Goal: Information Seeking & Learning: Learn about a topic

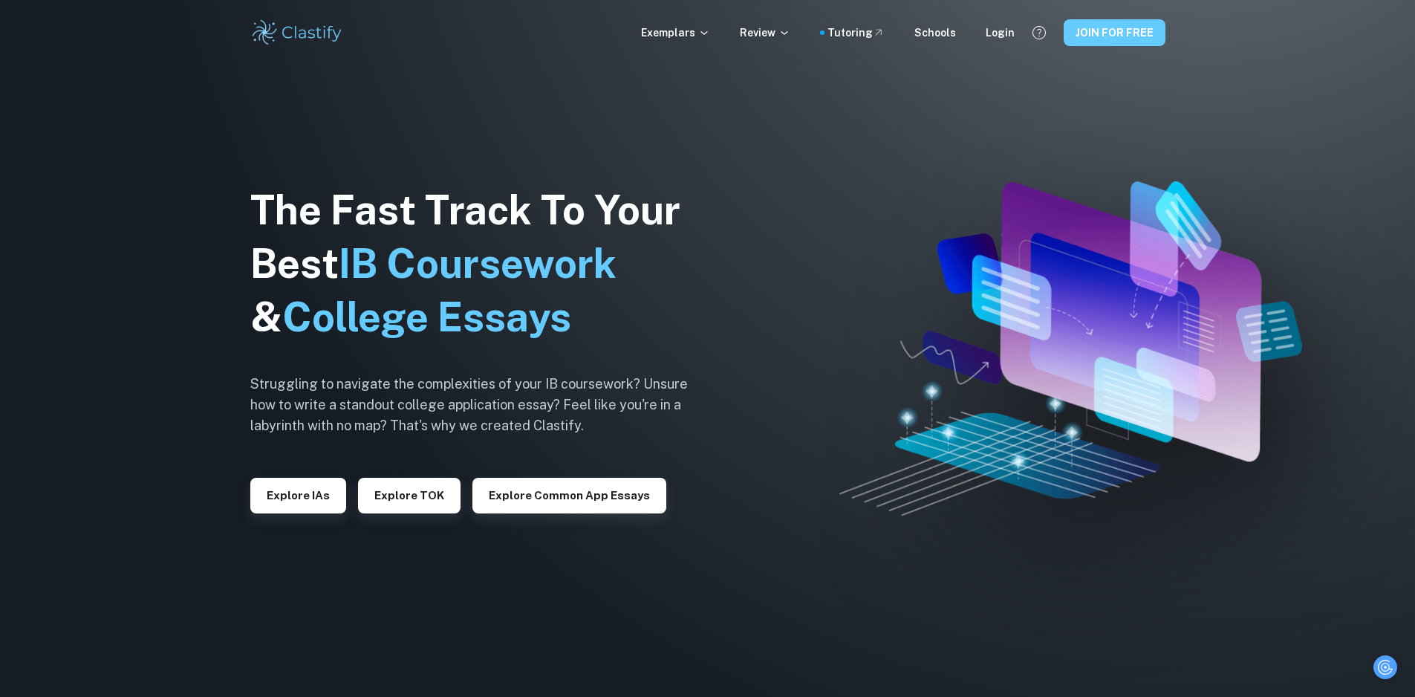
click at [1103, 38] on button "JOIN FOR FREE" at bounding box center [1115, 32] width 102 height 27
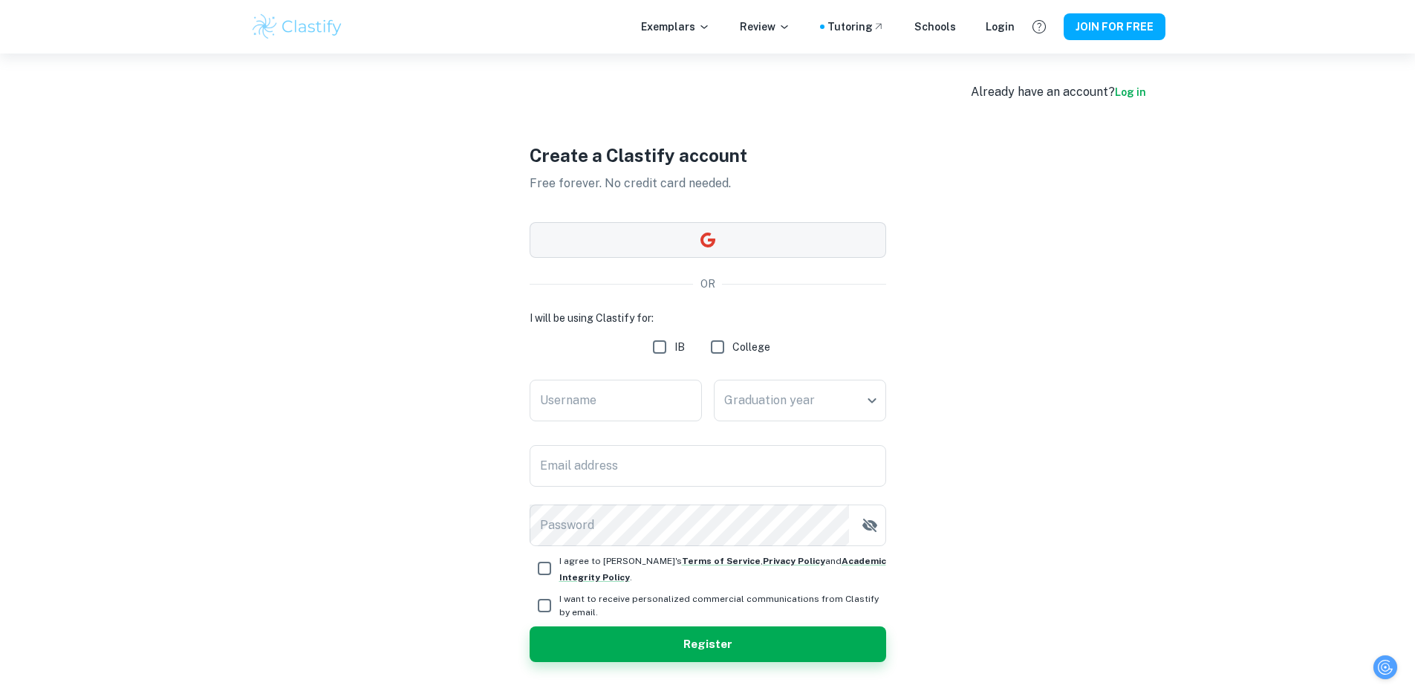
click at [730, 245] on button "button" at bounding box center [708, 240] width 357 height 36
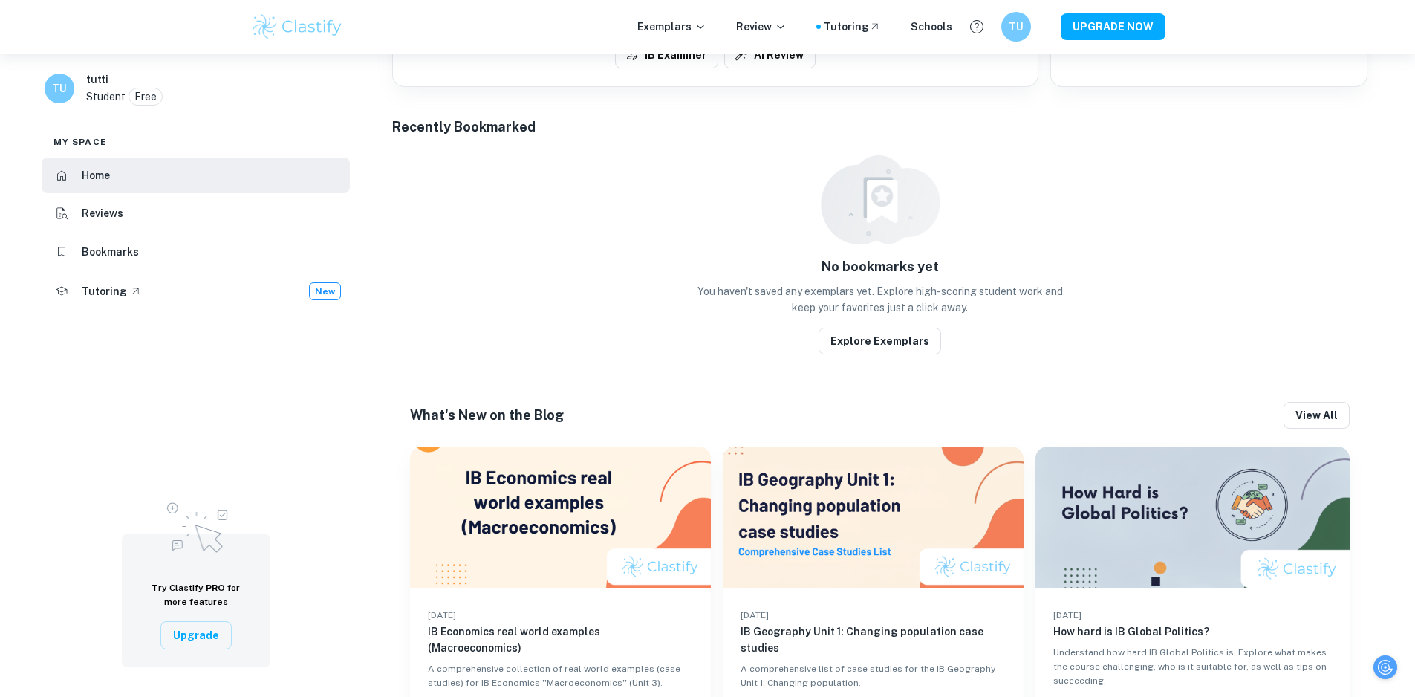
scroll to position [643, 0]
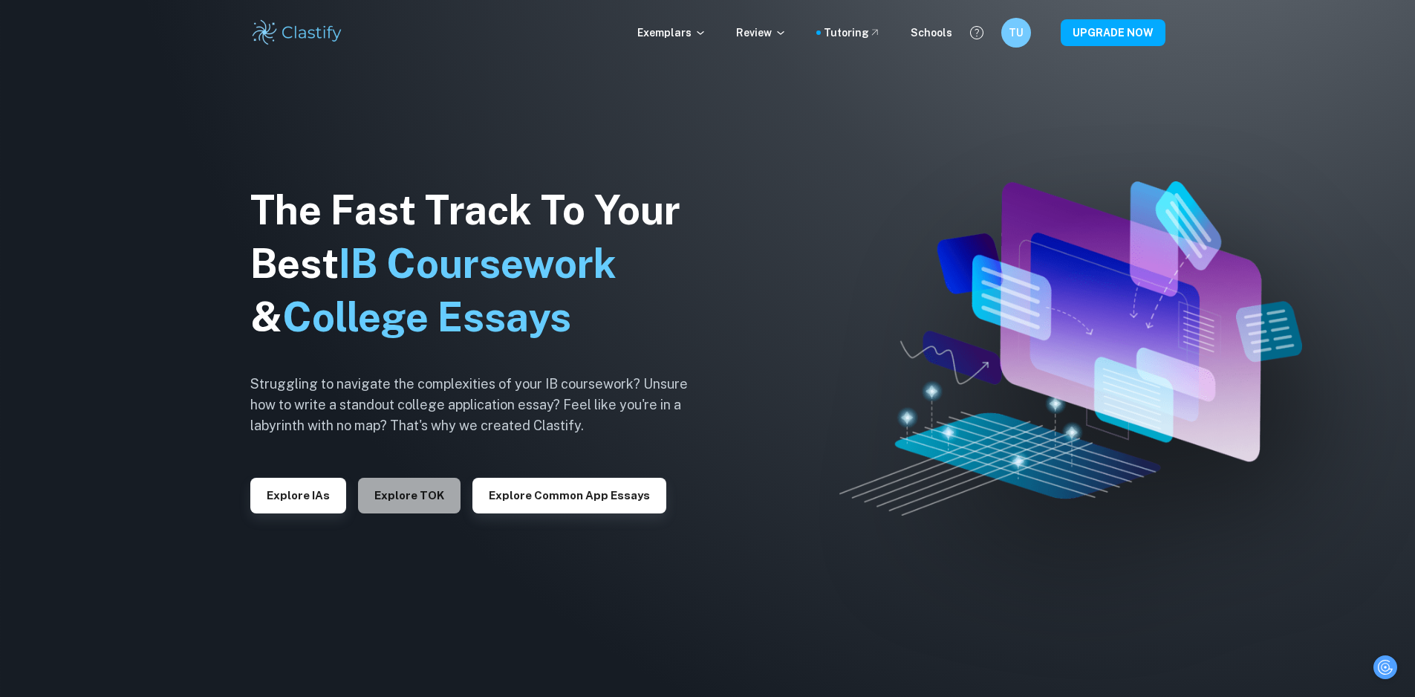
click at [430, 487] on button "Explore TOK" at bounding box center [409, 496] width 103 height 36
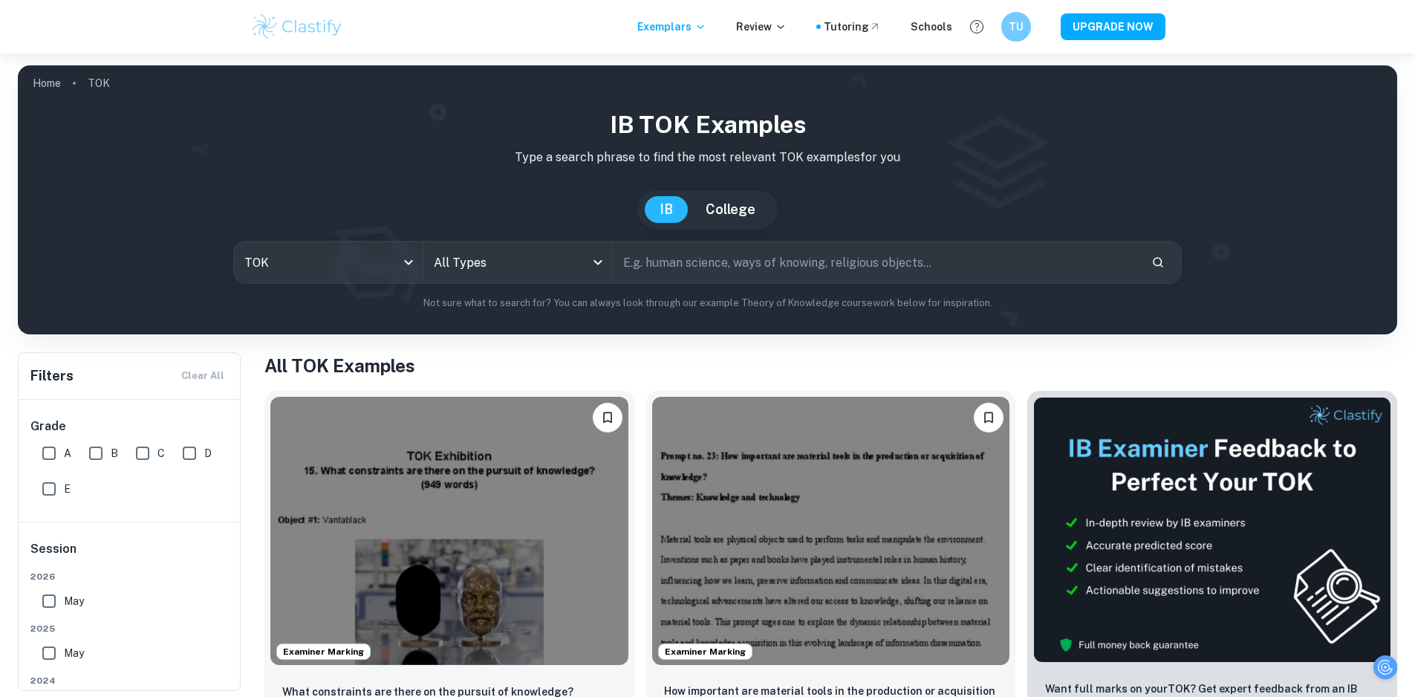
click at [102, 451] on input "B" at bounding box center [96, 453] width 30 height 30
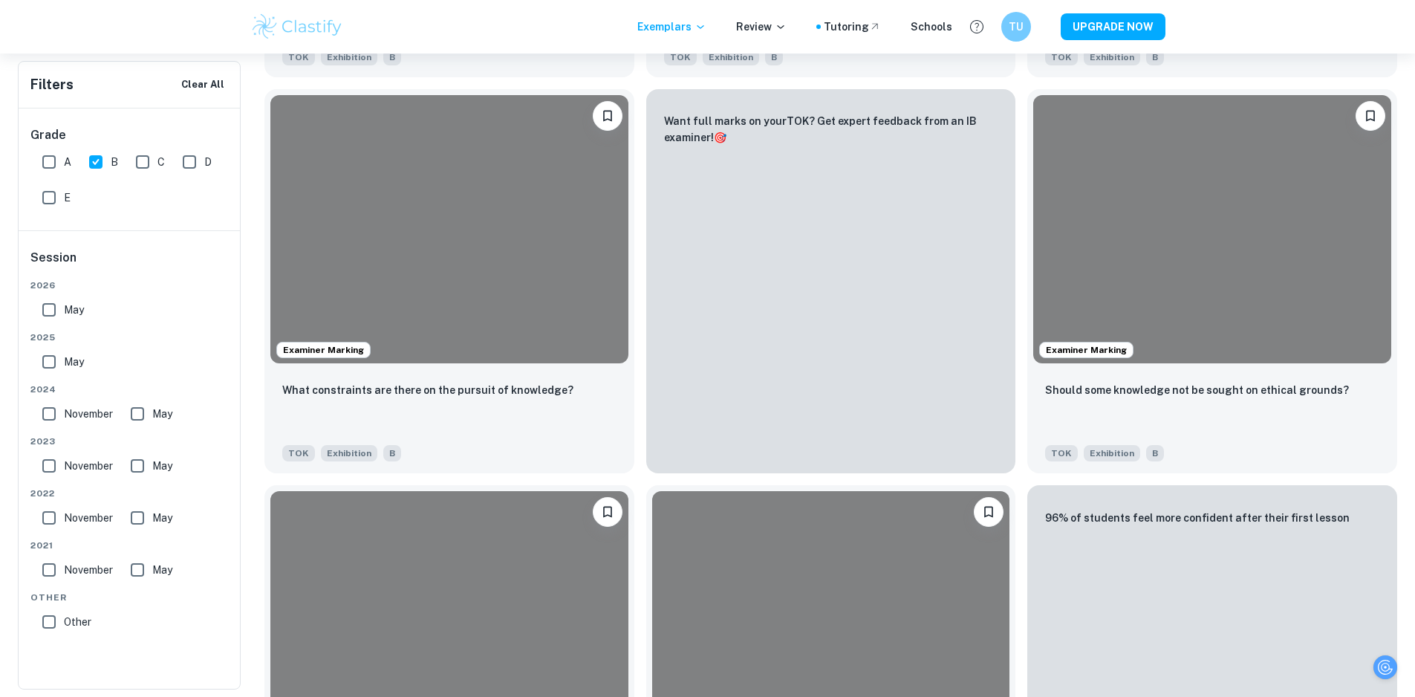
scroll to position [4680, 0]
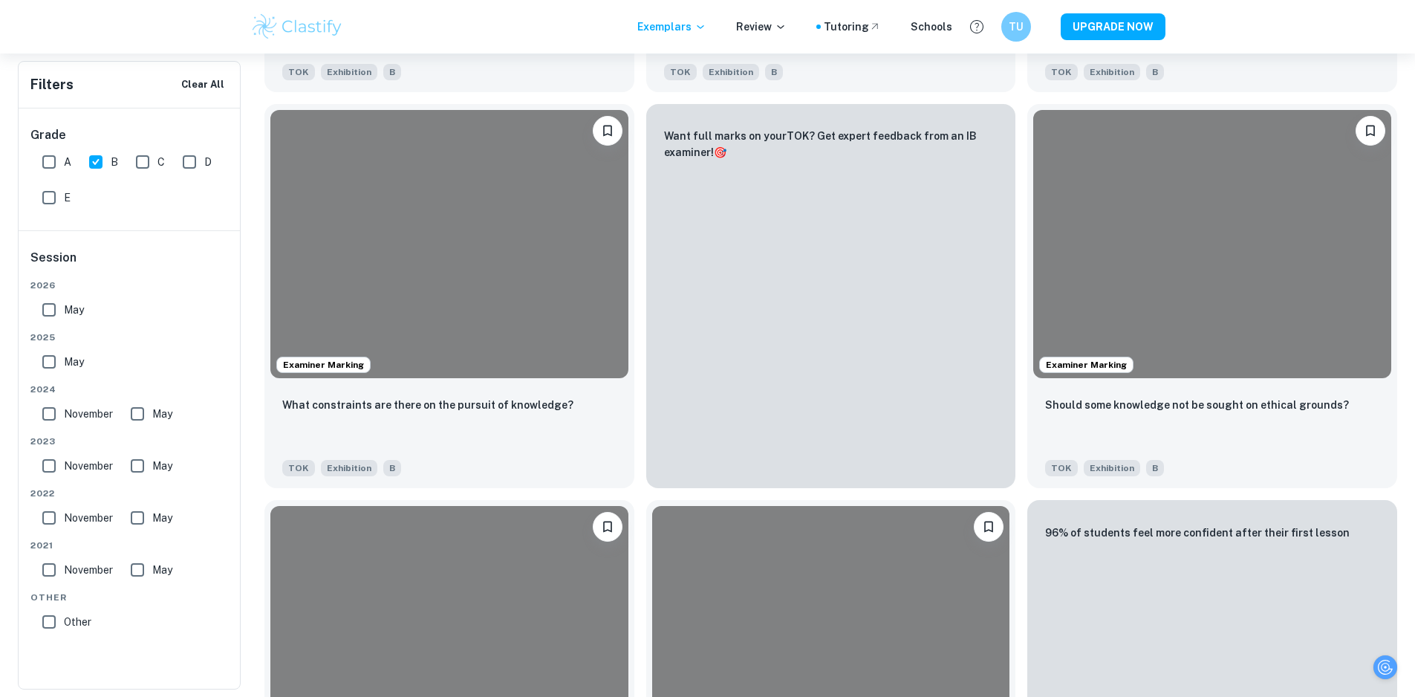
drag, startPoint x: 94, startPoint y: 160, endPoint x: 89, endPoint y: 175, distance: 15.7
click at [95, 160] on input "B" at bounding box center [96, 162] width 30 height 30
checkbox input "false"
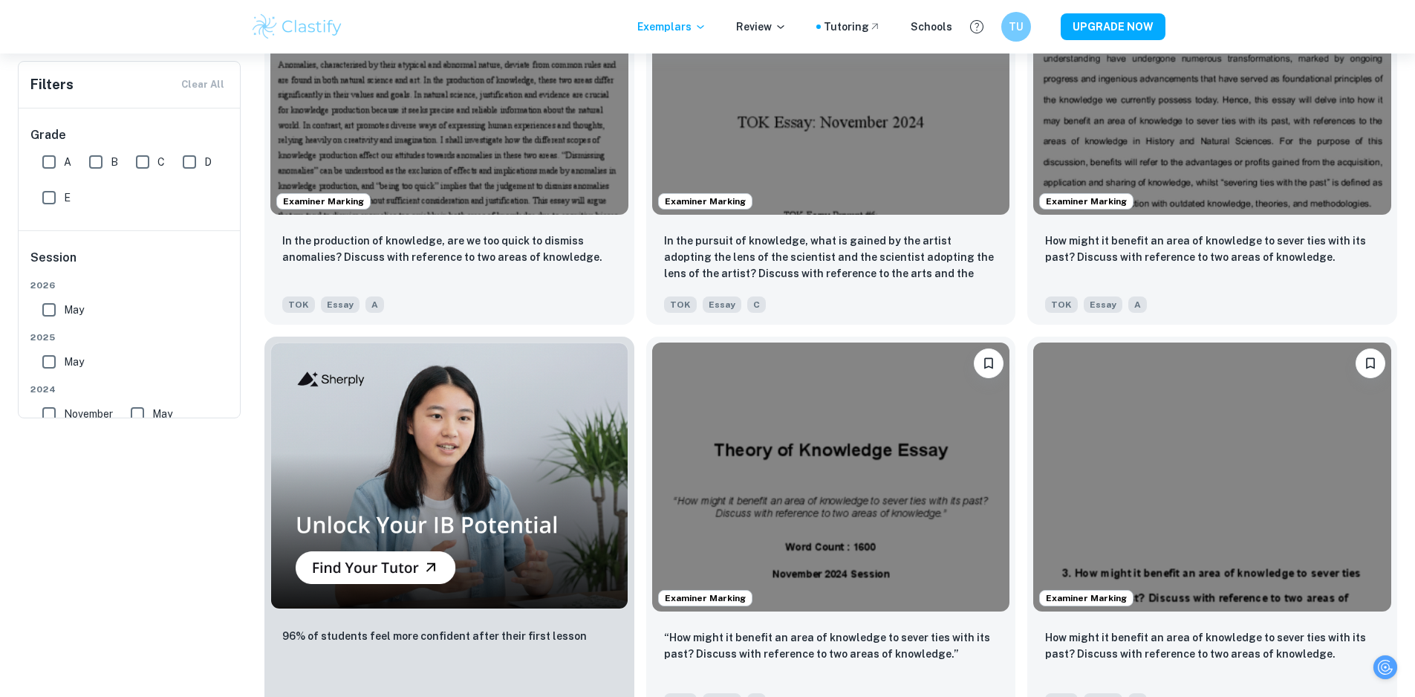
scroll to position [0, 0]
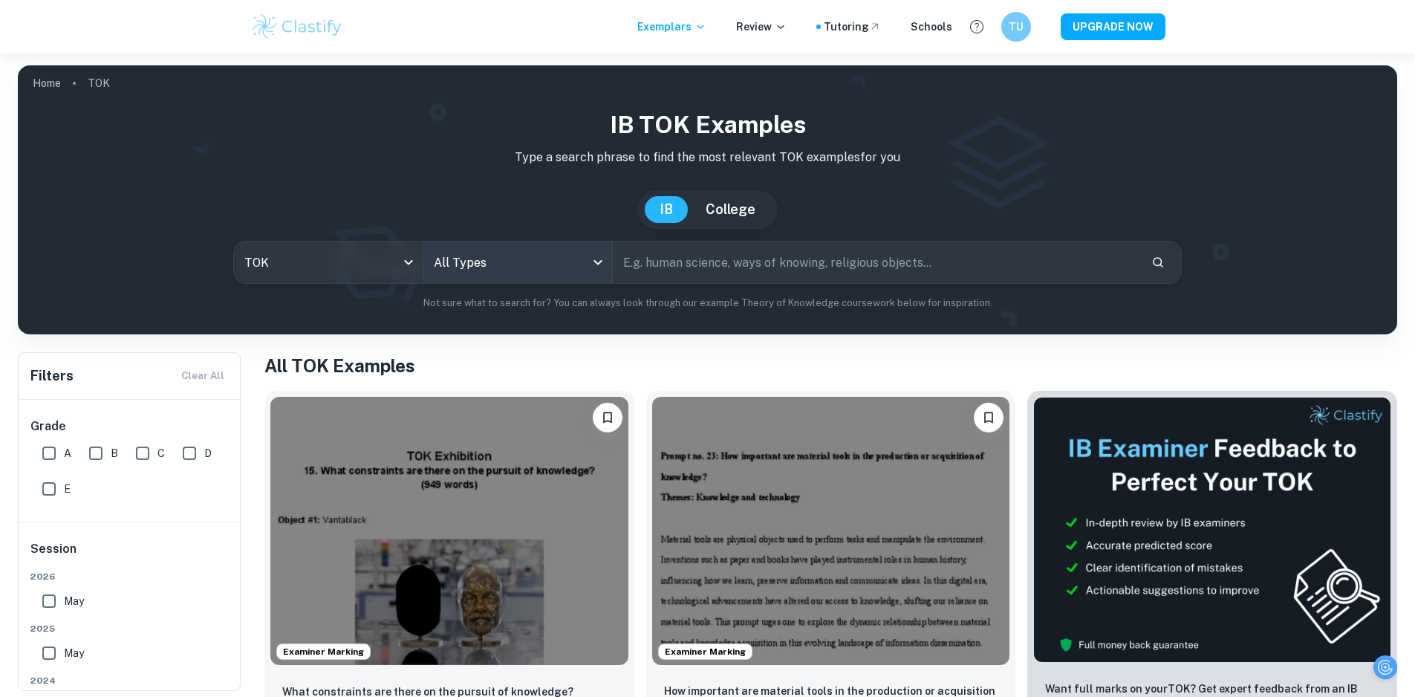
click at [525, 264] on body "We value your privacy We use cookies to enhance your browsing experience, serve…" at bounding box center [707, 401] width 1415 height 697
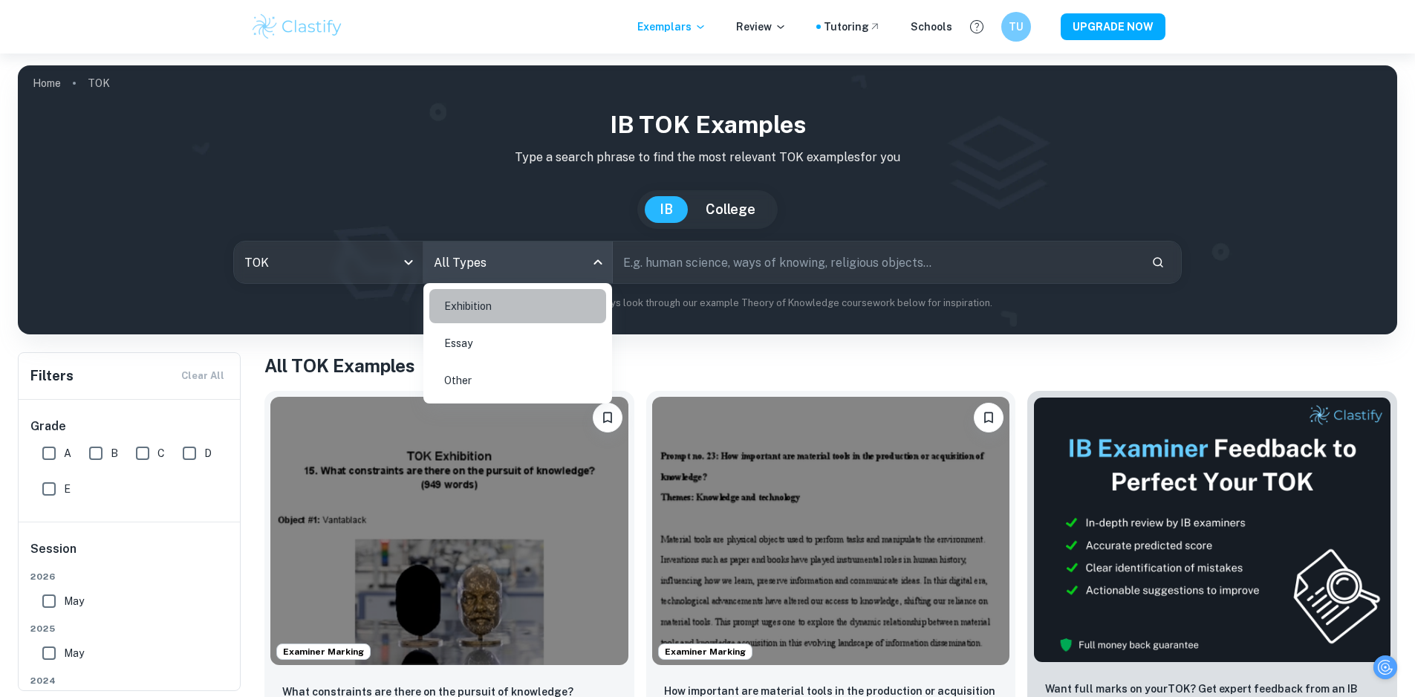
click at [516, 302] on li "Exhibition" at bounding box center [517, 306] width 177 height 34
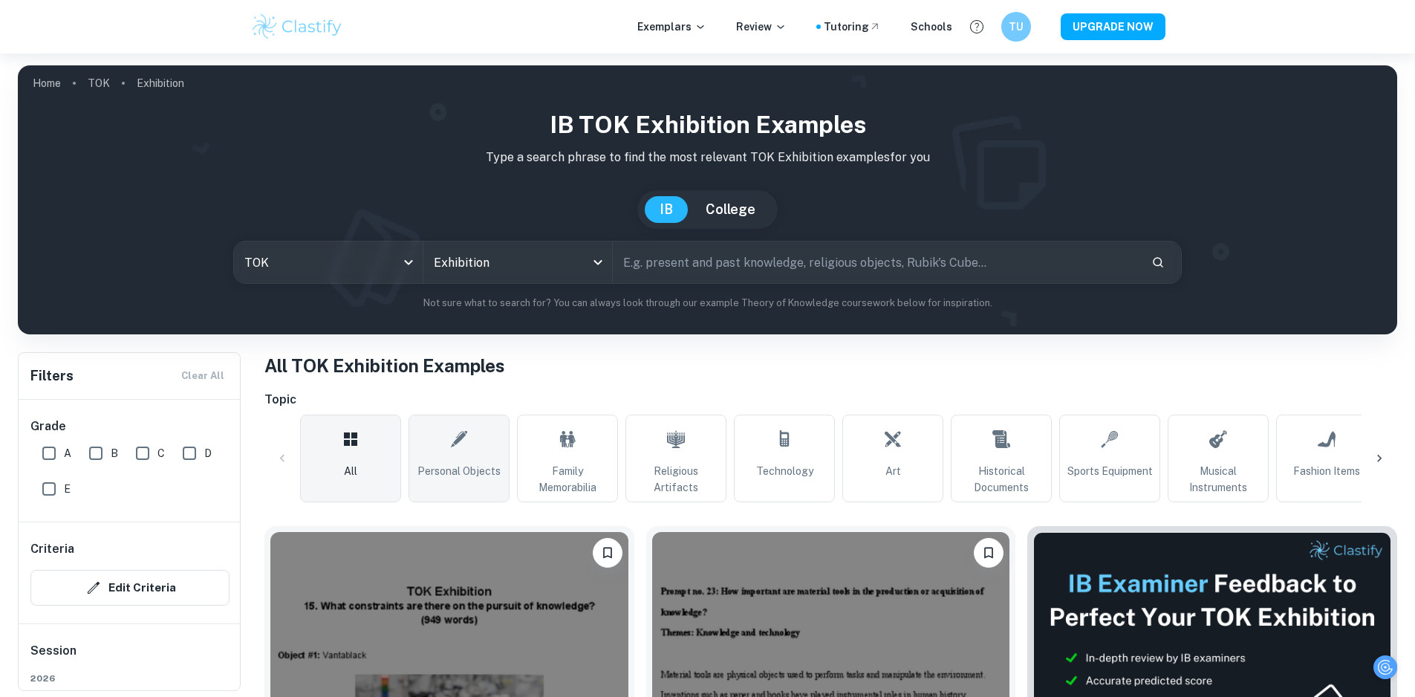
click at [467, 449] on icon at bounding box center [459, 439] width 18 height 36
type input "Personal Objects"
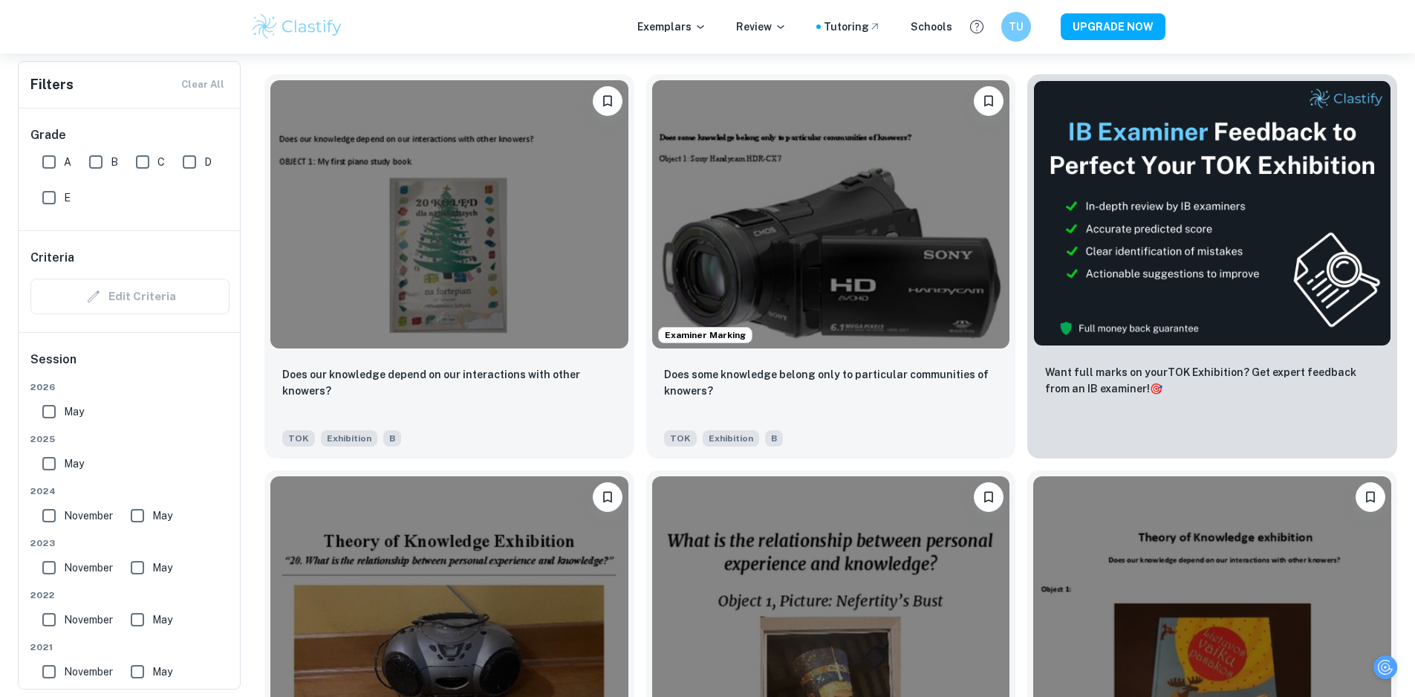
scroll to position [446, 0]
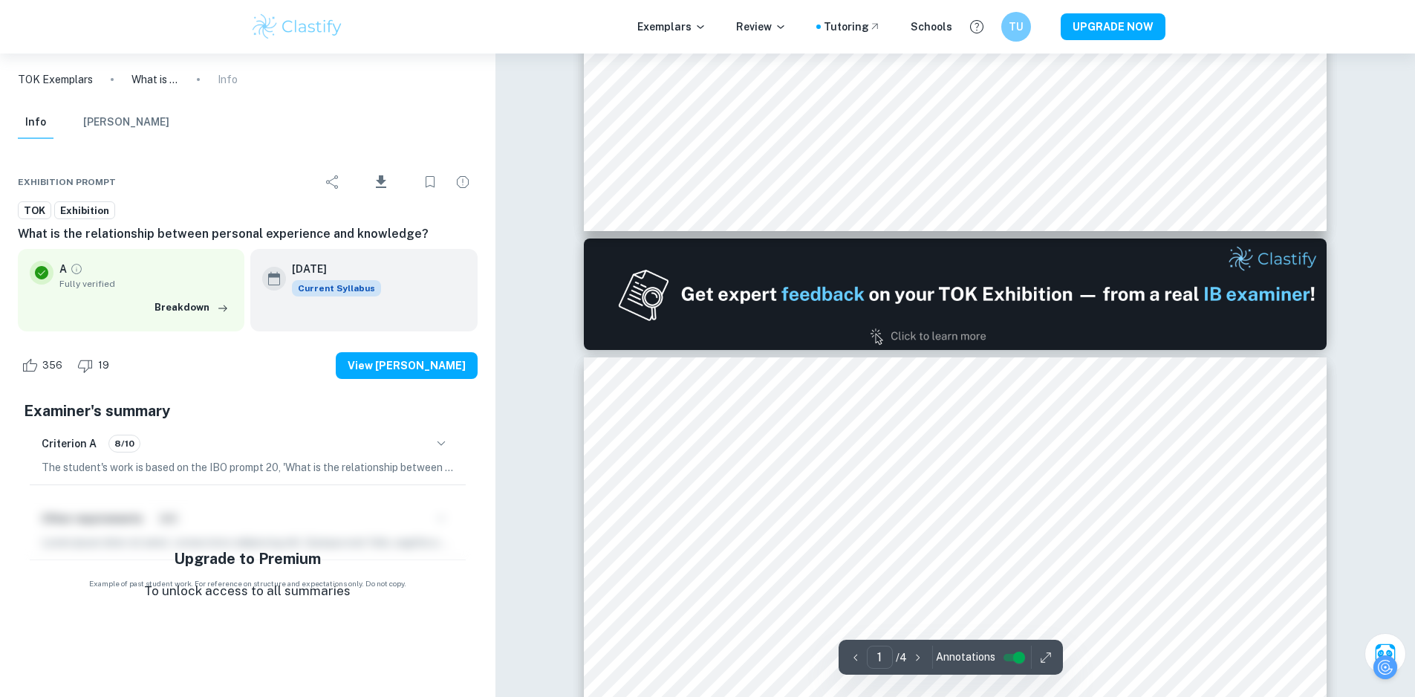
type input "2"
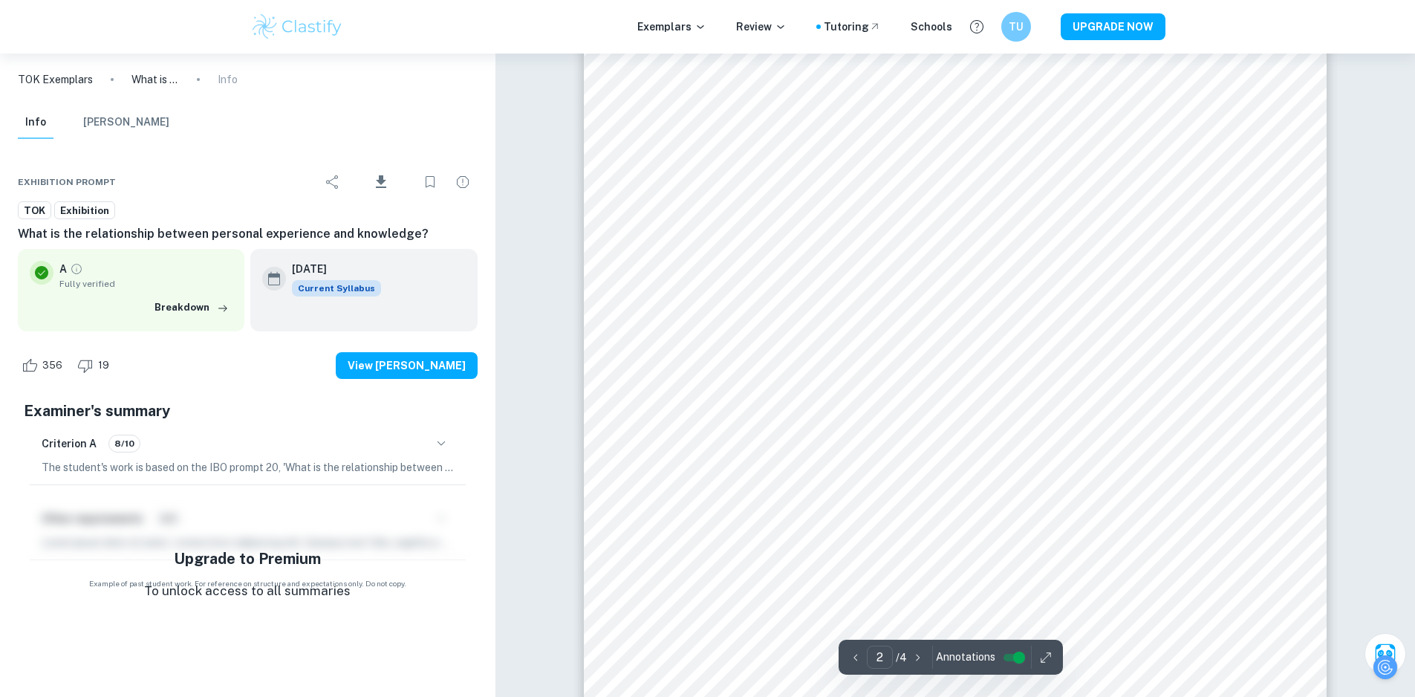
scroll to position [1337, 0]
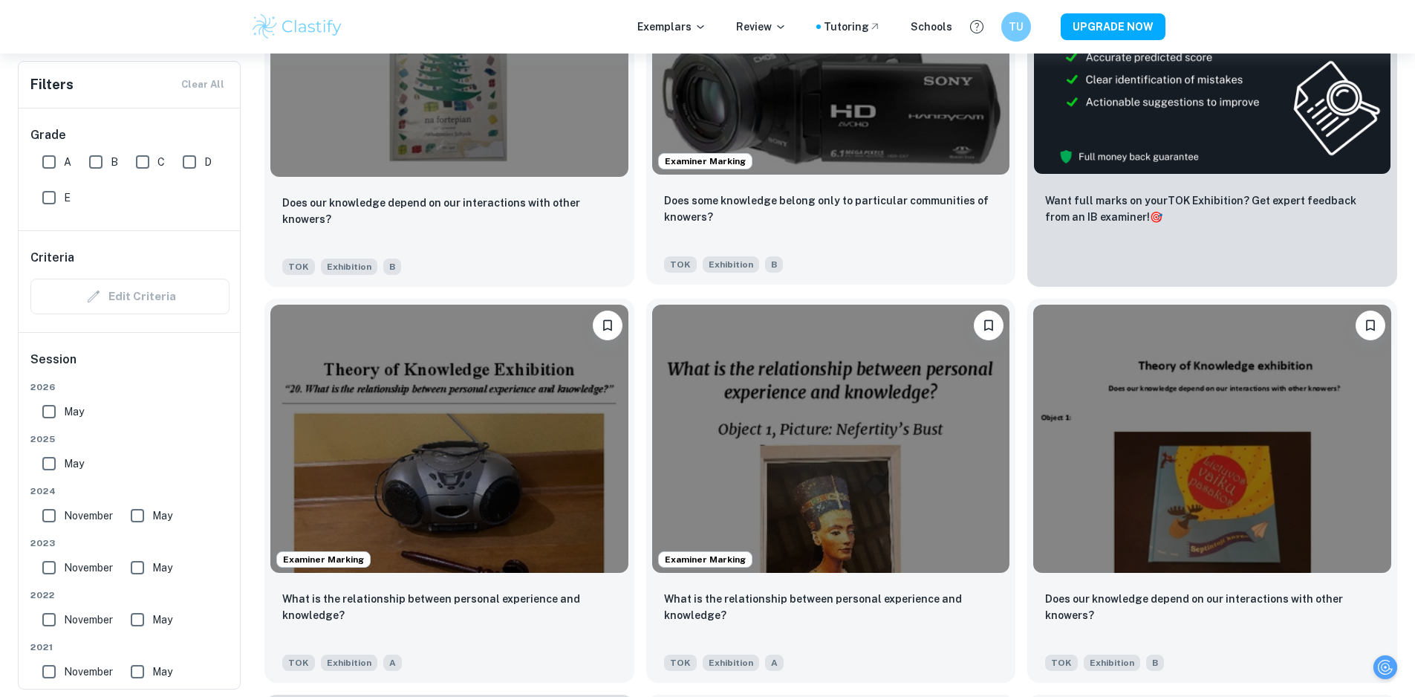
scroll to position [669, 0]
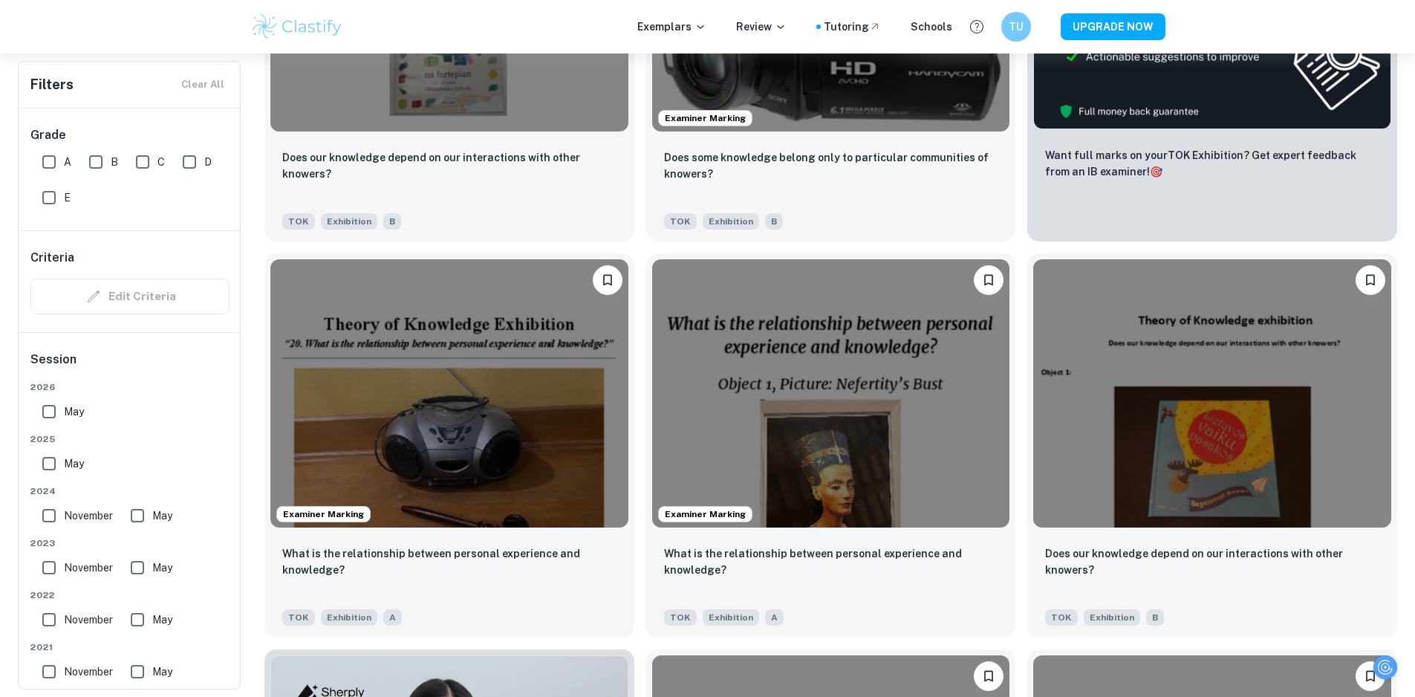
click at [149, 163] on input "C" at bounding box center [143, 162] width 30 height 30
checkbox input "true"
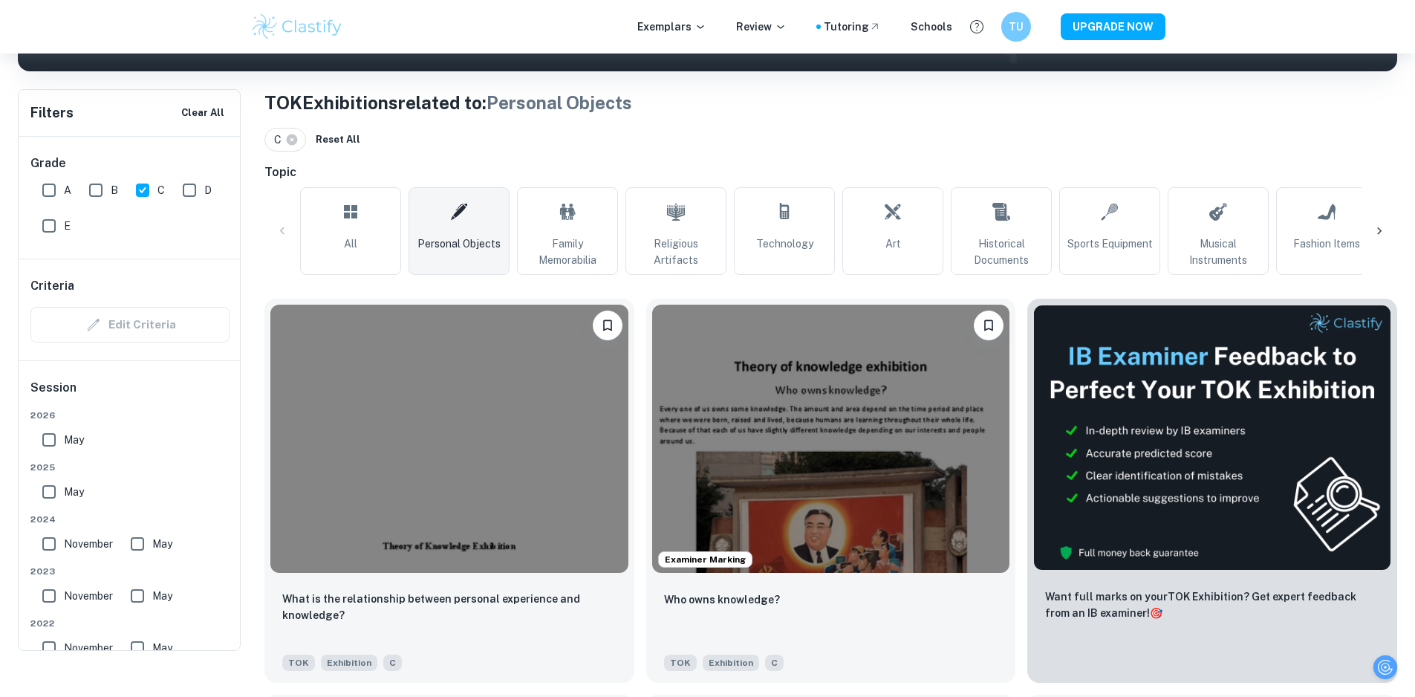
scroll to position [223, 0]
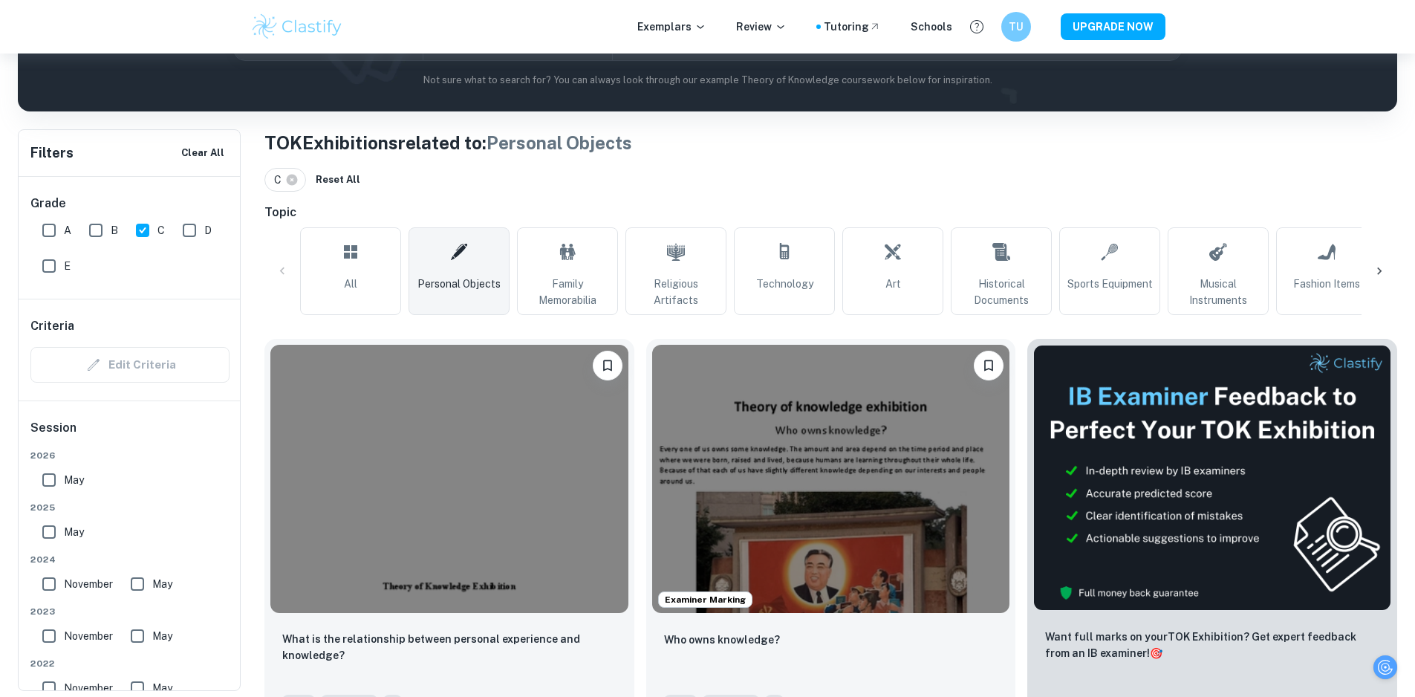
click at [475, 244] on link "Personal Objects" at bounding box center [459, 271] width 101 height 88
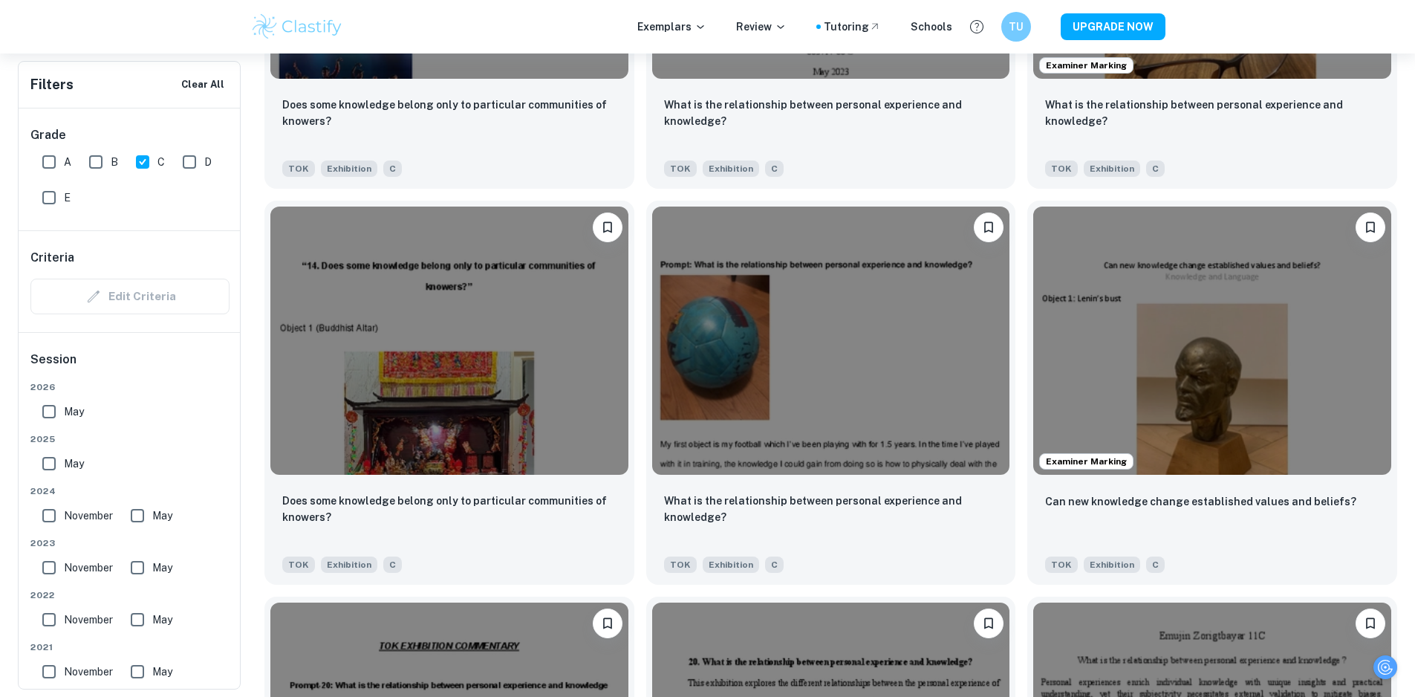
scroll to position [2006, 0]
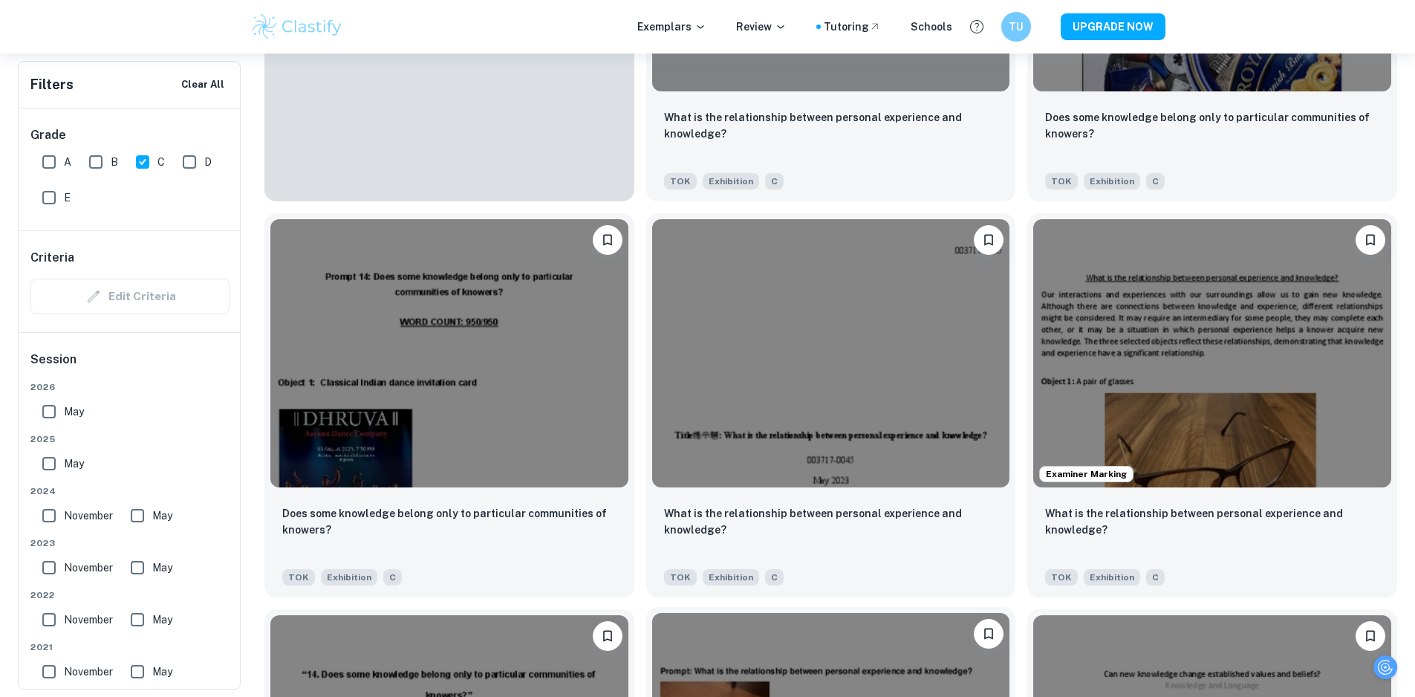
scroll to position [1337, 0]
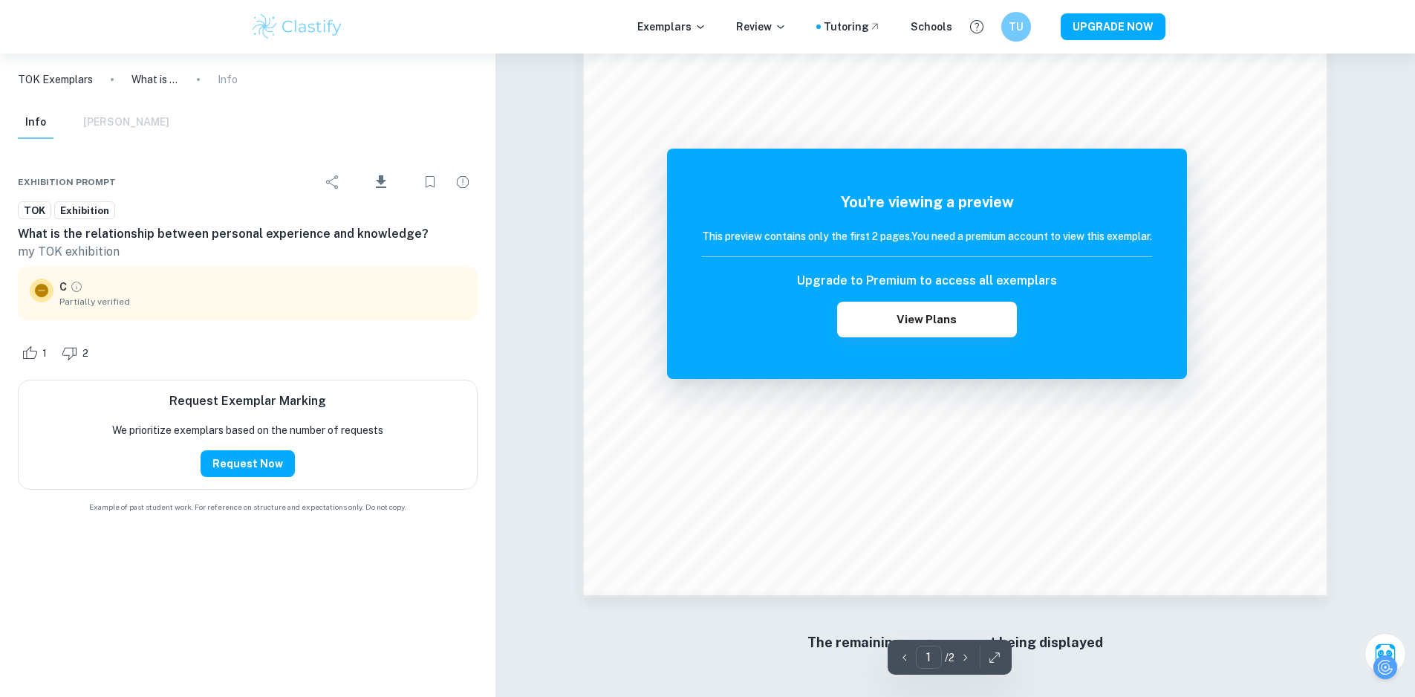
scroll to position [1582, 0]
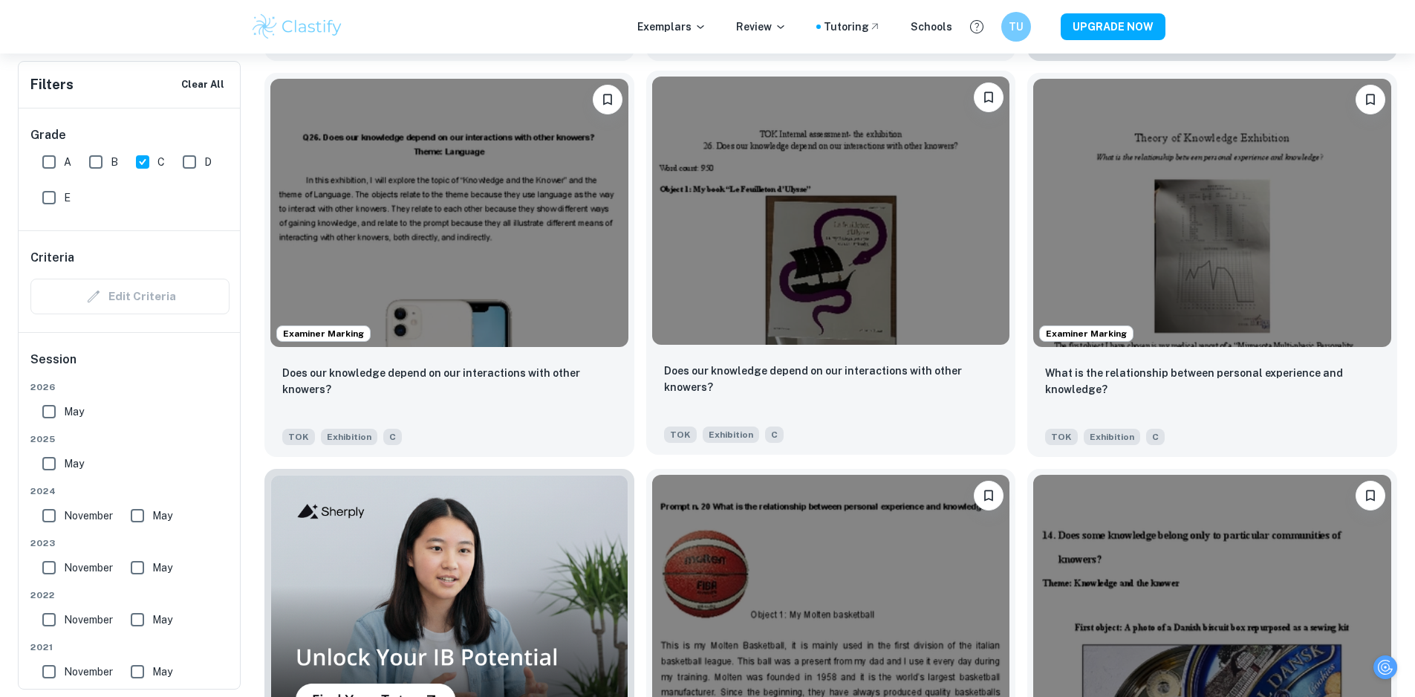
scroll to position [669, 0]
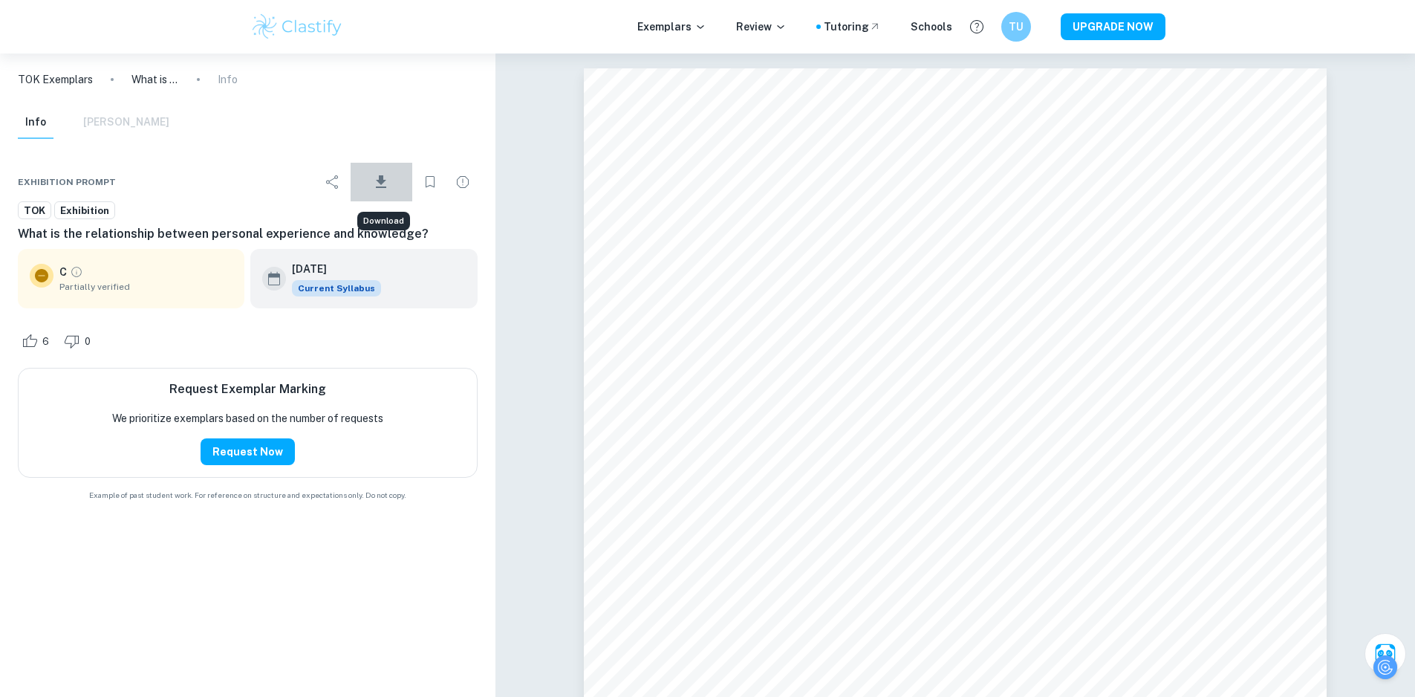
click at [390, 187] on icon "Download" at bounding box center [381, 182] width 18 height 18
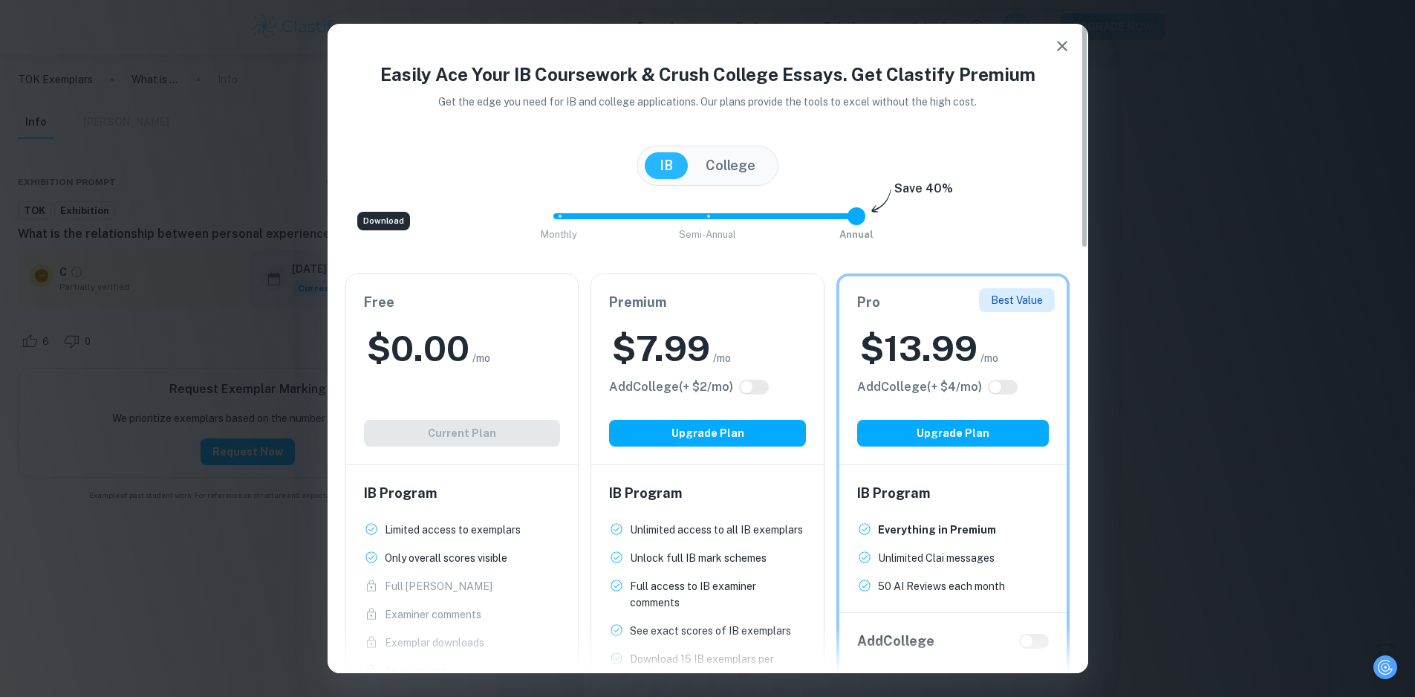
click at [1053, 45] on icon "button" at bounding box center [1062, 46] width 18 height 18
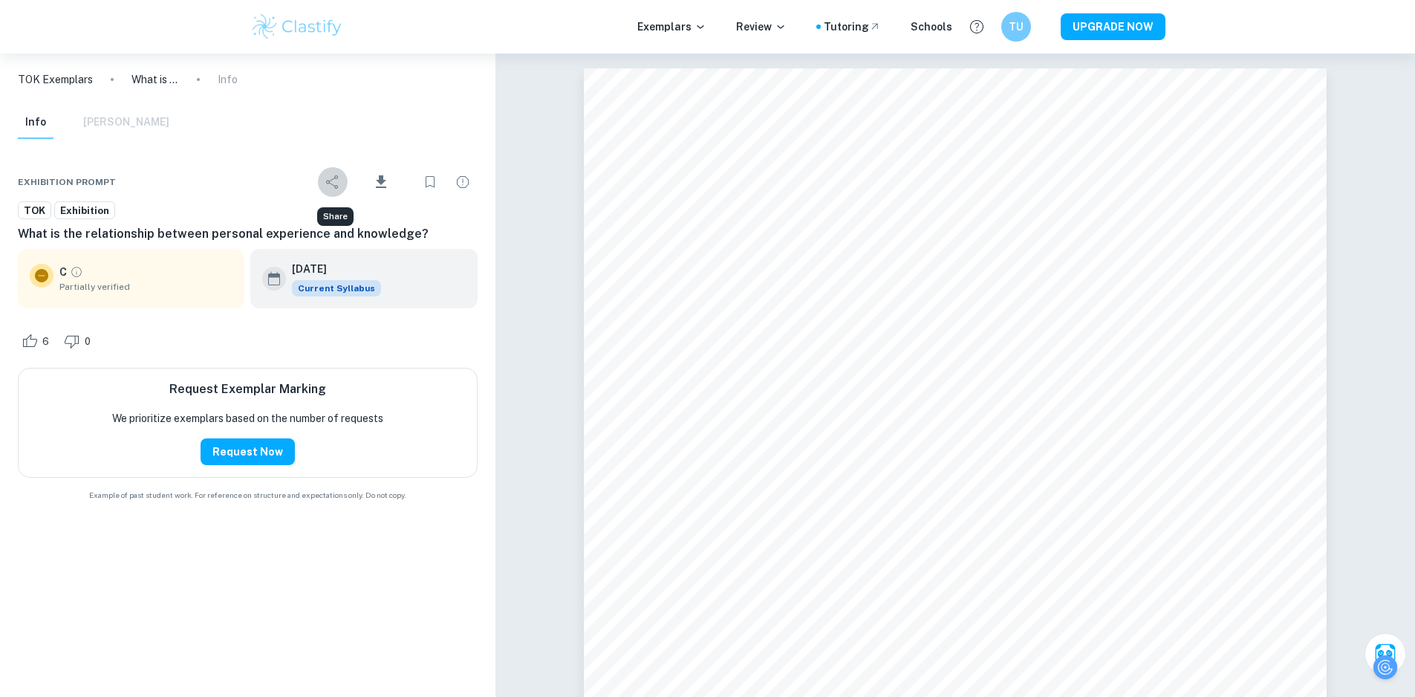
click at [338, 185] on icon "Share" at bounding box center [332, 181] width 12 height 13
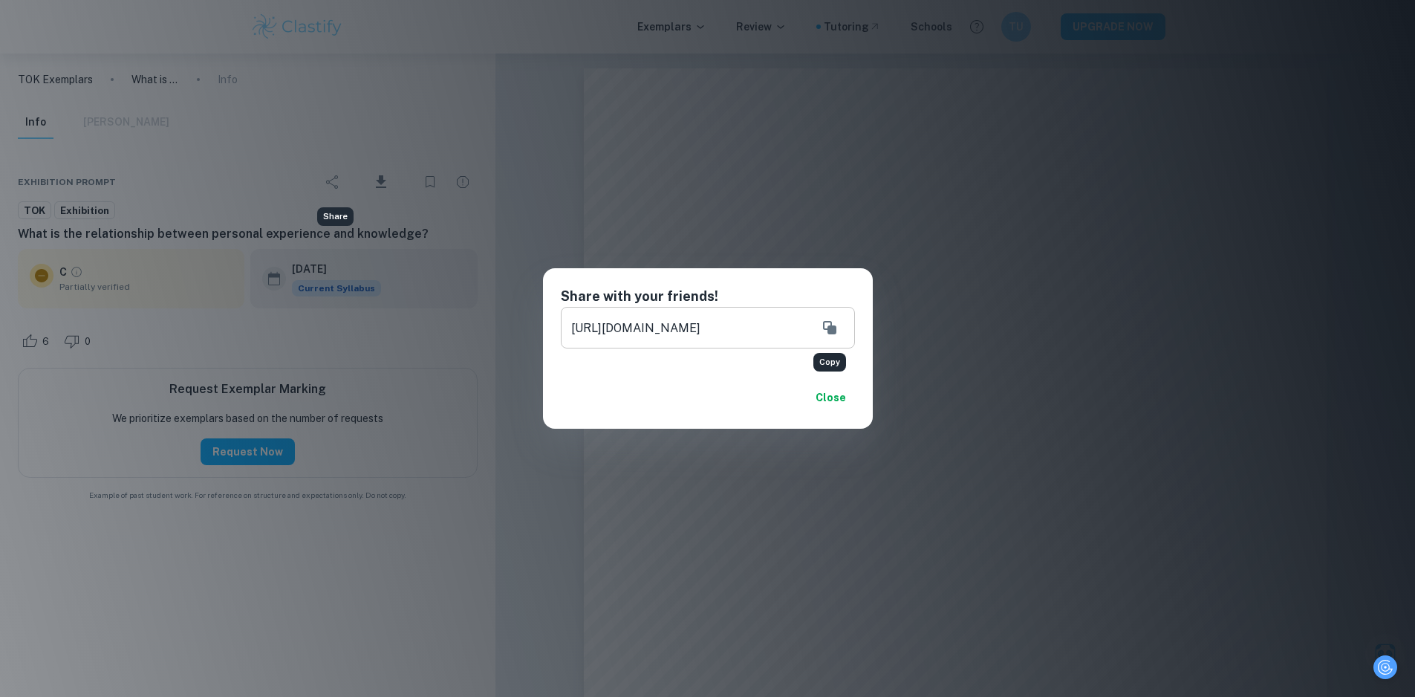
click at [836, 331] on icon "Copy" at bounding box center [829, 327] width 13 height 13
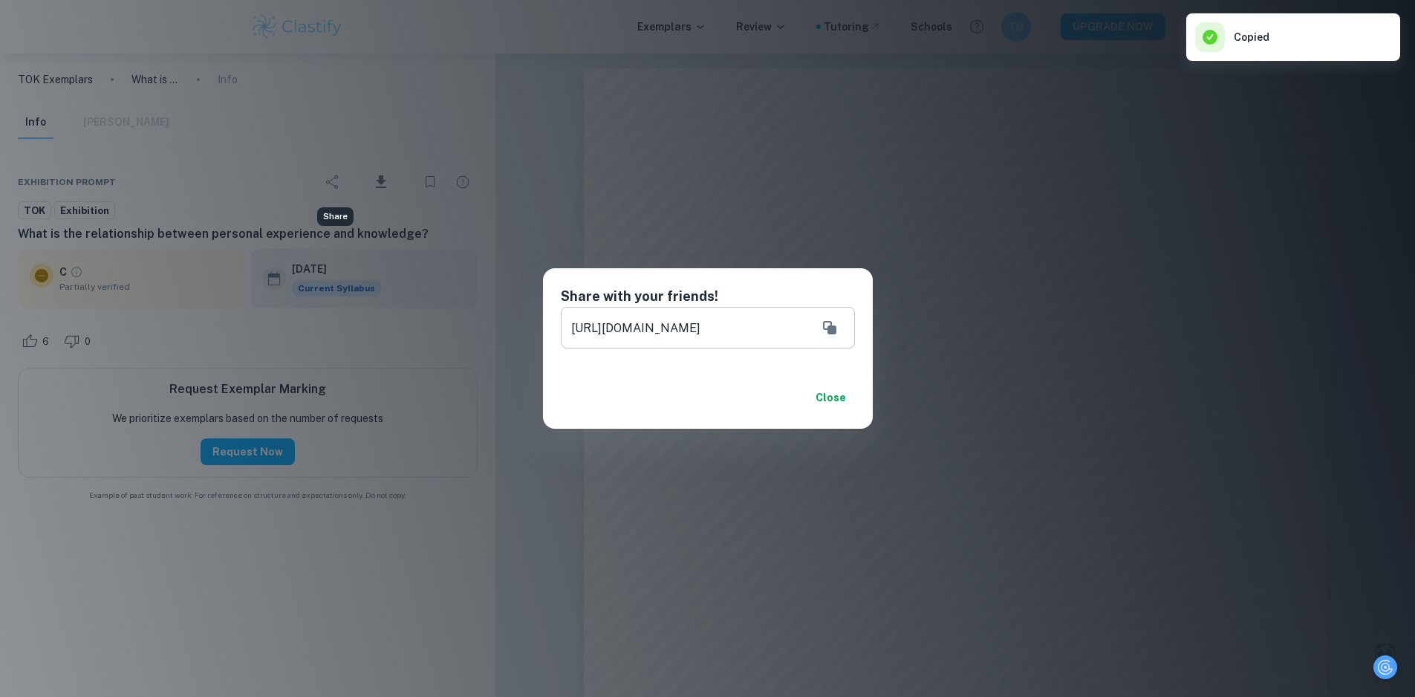
click at [1355, 267] on div "Share with your friends! https://www.clastify.com/tok/exhibition/66a51b7a3a505e…" at bounding box center [707, 348] width 1415 height 697
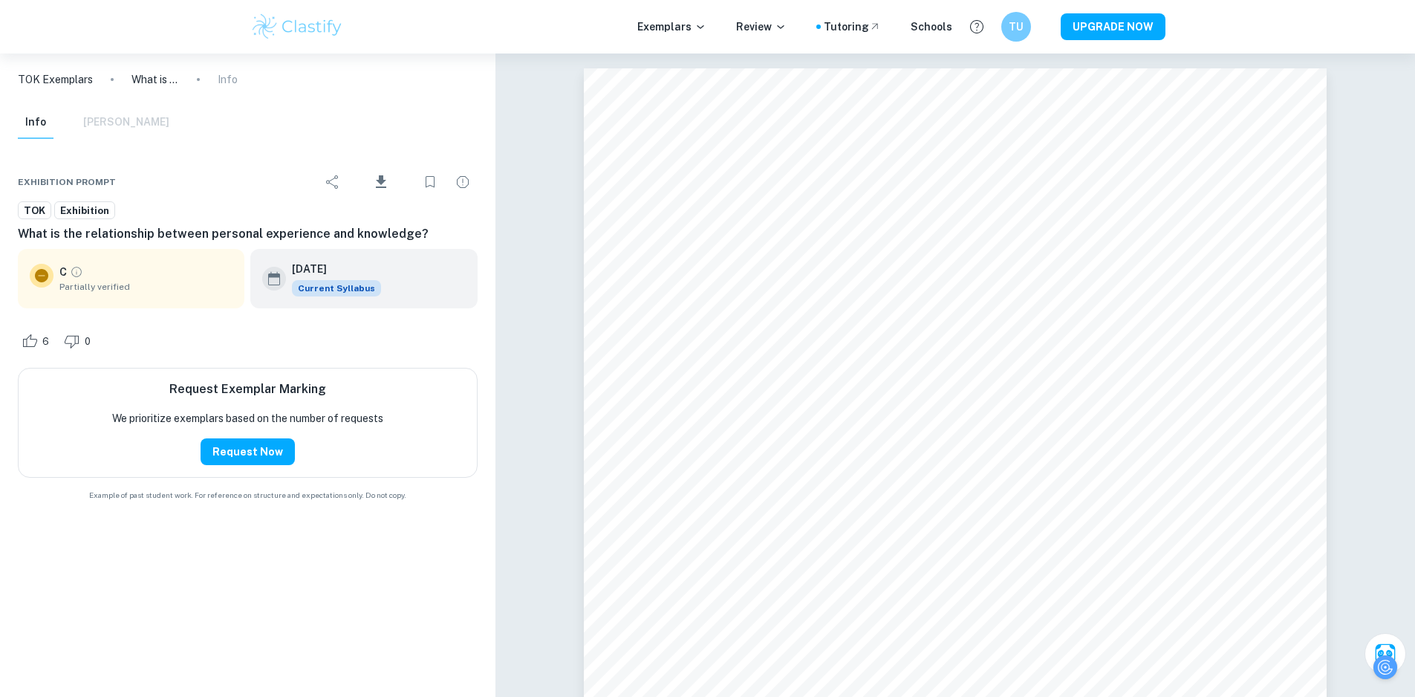
click at [131, 115] on div "Info Mark Scheme" at bounding box center [94, 122] width 152 height 33
click at [130, 122] on div "Info Mark Scheme" at bounding box center [94, 122] width 152 height 33
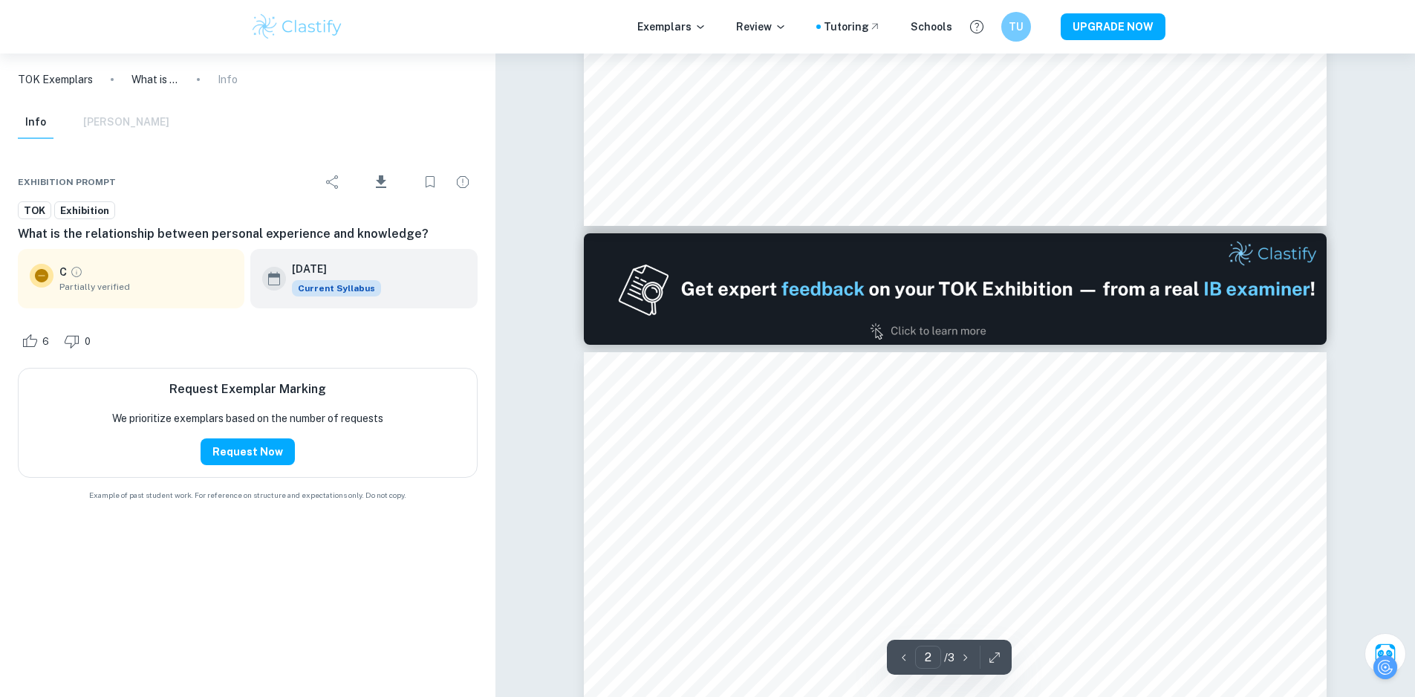
scroll to position [1337, 0]
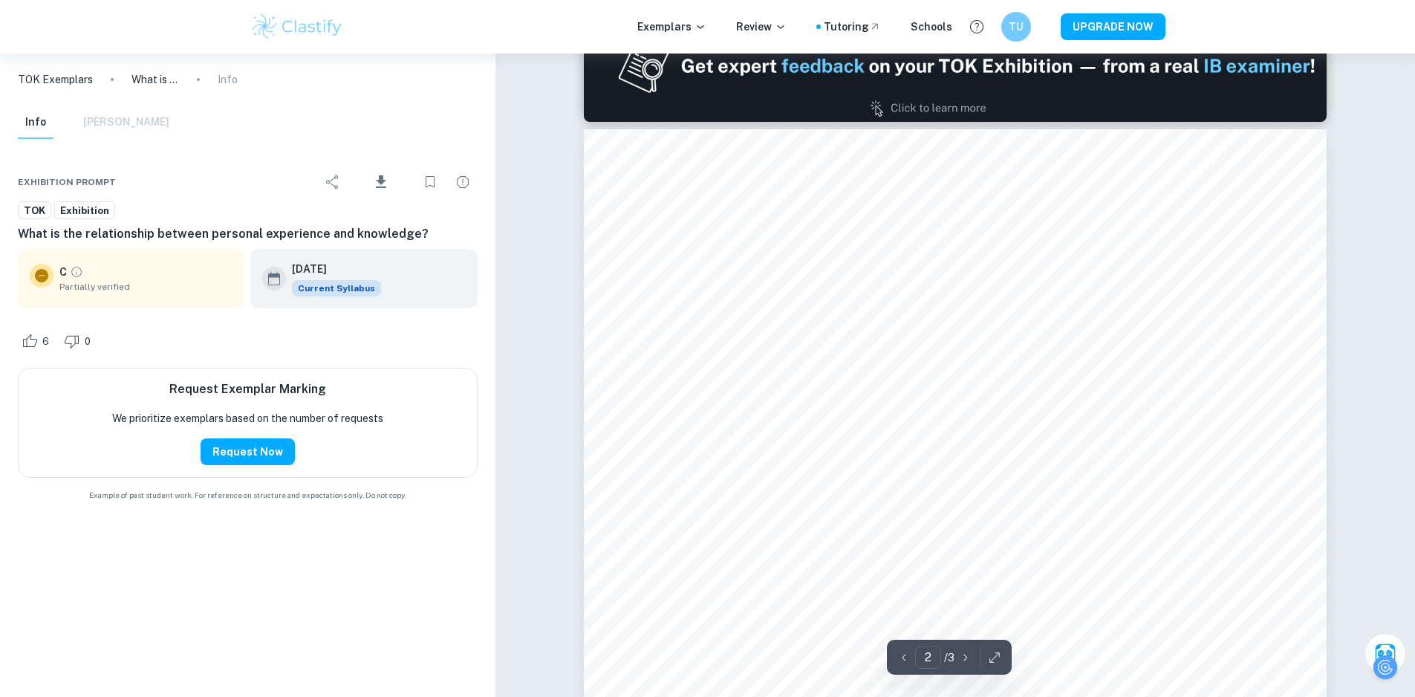
type input "1"
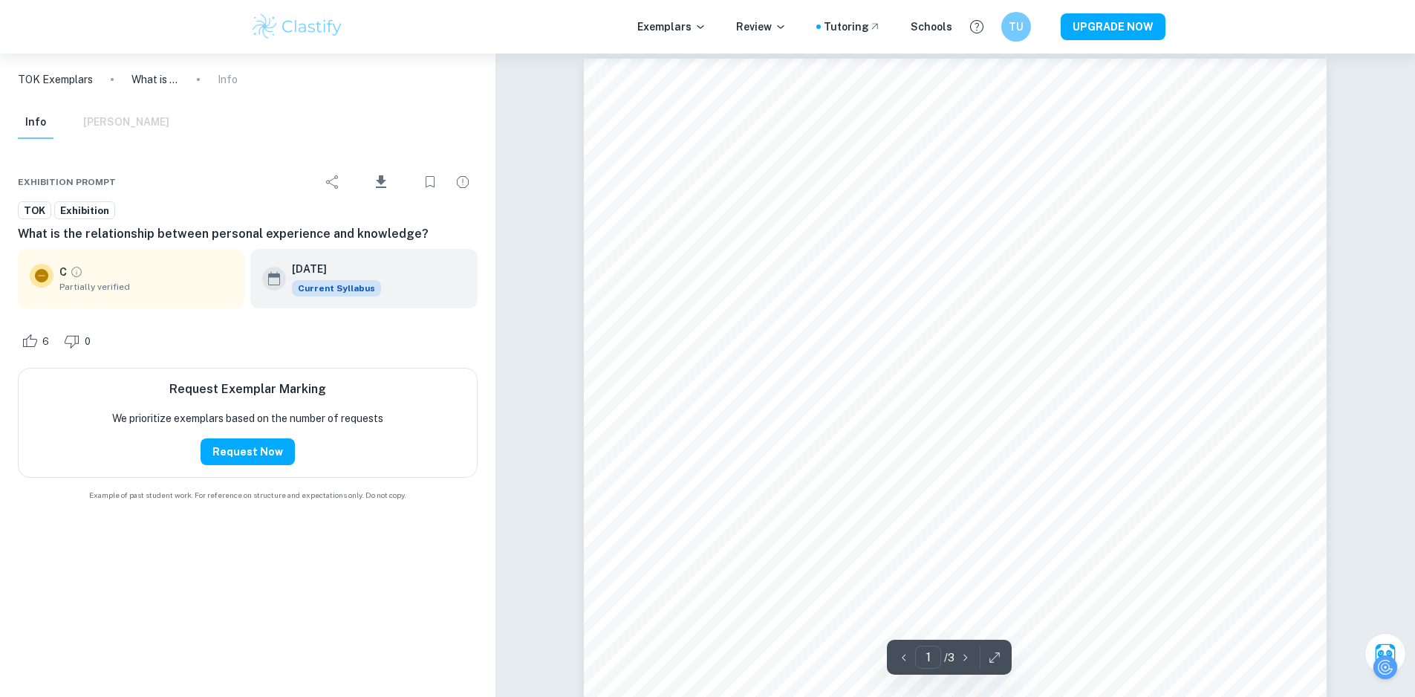
scroll to position [0, 0]
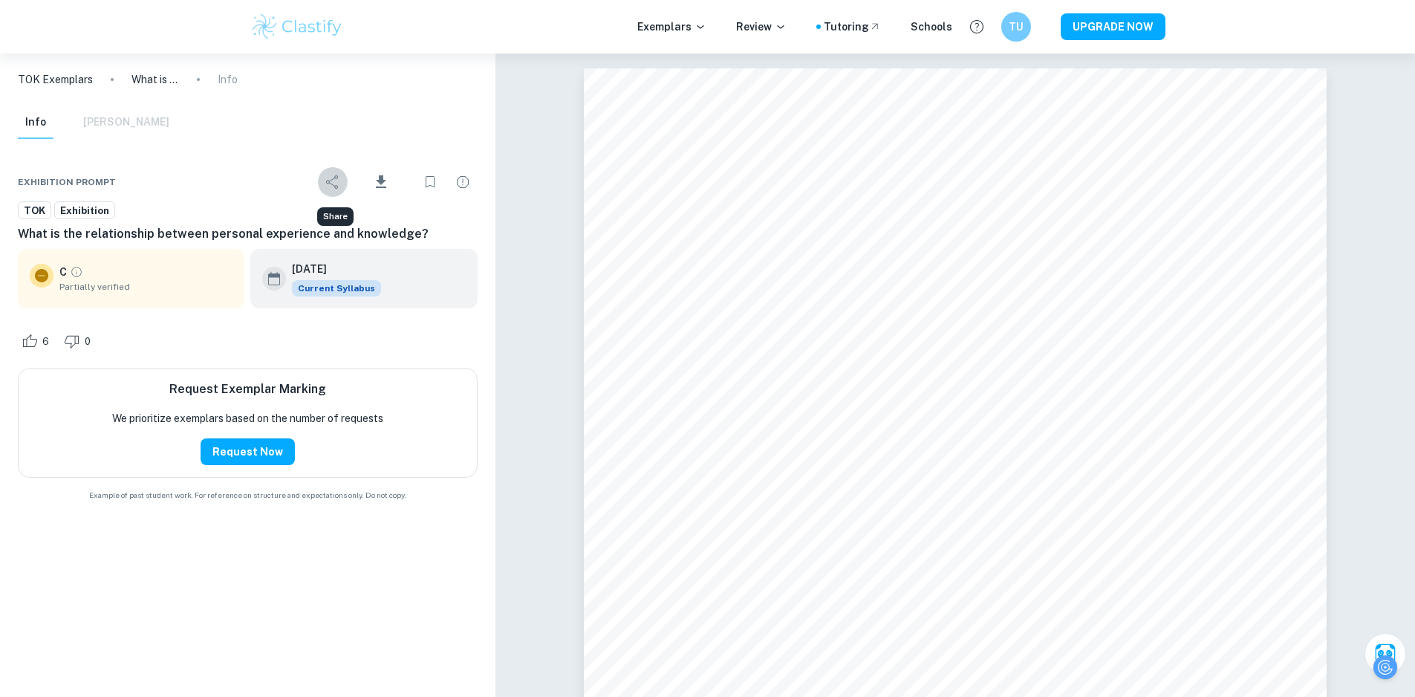
click at [336, 180] on icon "Share" at bounding box center [333, 182] width 18 height 18
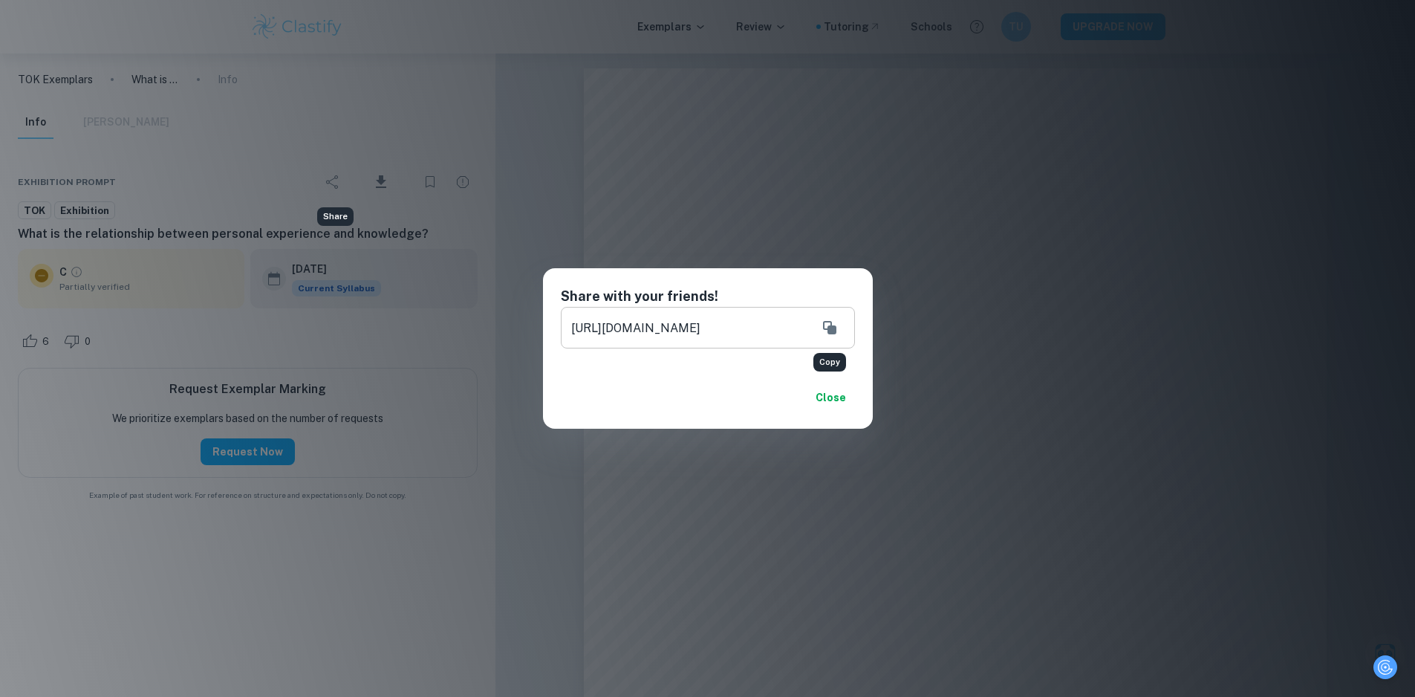
click at [833, 334] on icon "Copy" at bounding box center [829, 327] width 13 height 13
